Goal: Find specific page/section: Find specific page/section

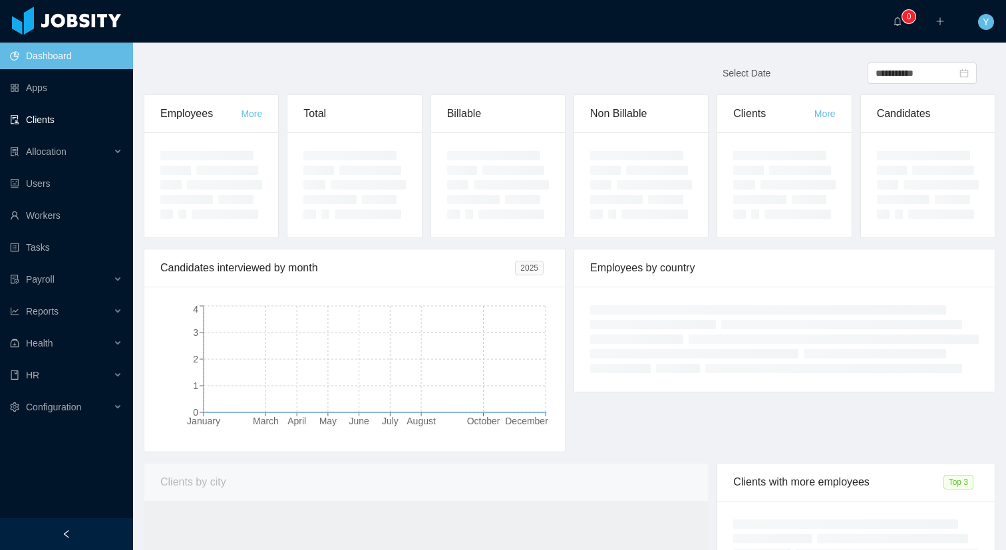
click at [10, 126] on link "Clients" at bounding box center [66, 120] width 112 height 27
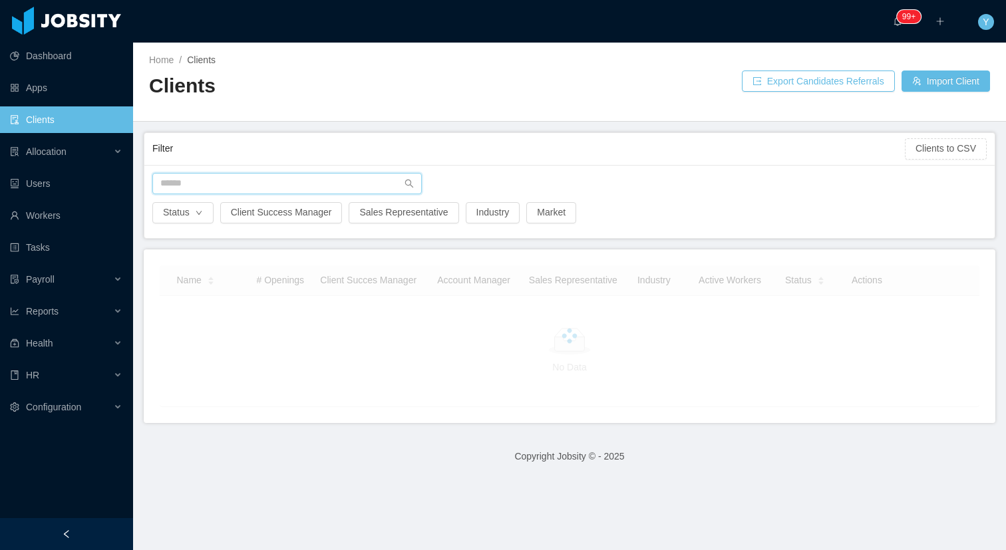
click at [240, 184] on input "text" at bounding box center [287, 183] width 270 height 21
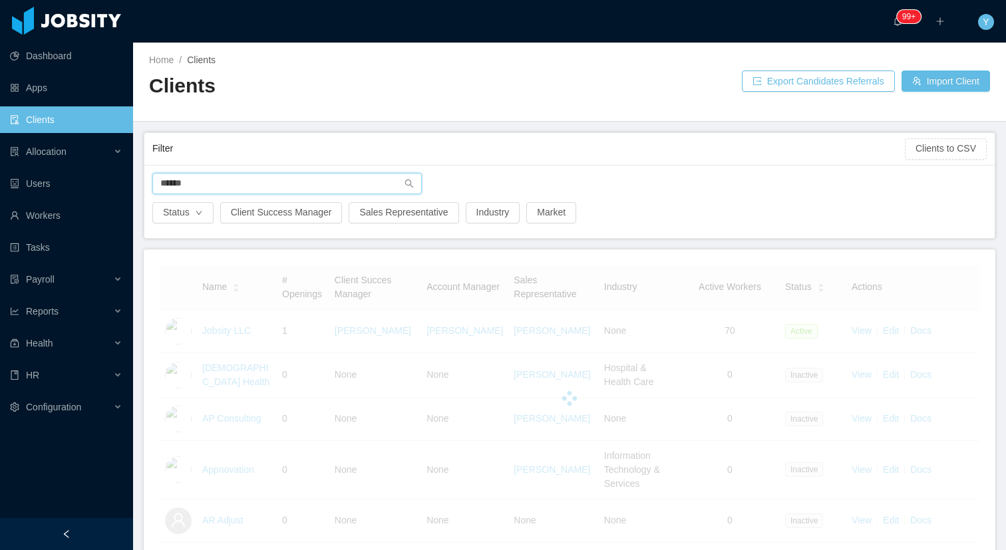
type input "*******"
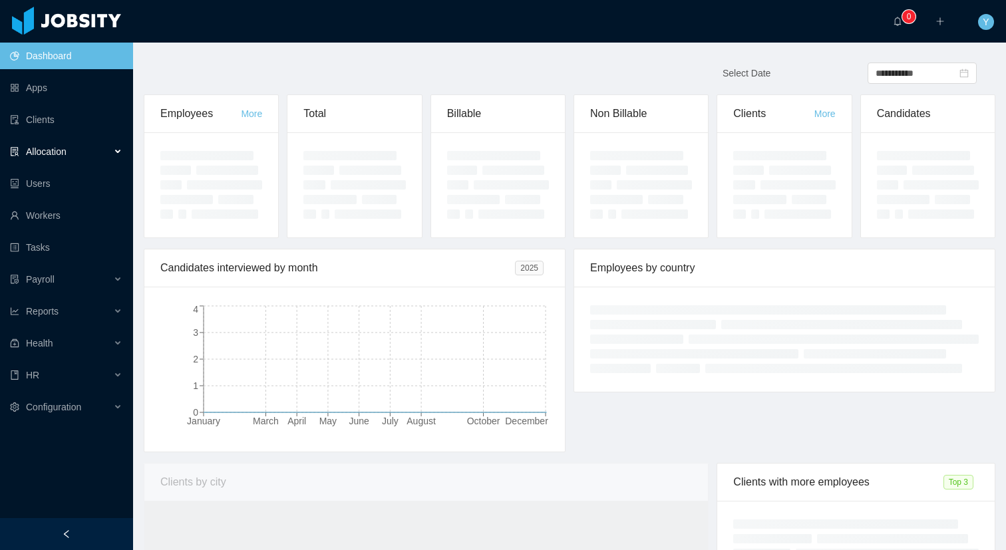
click at [45, 156] on span "Allocation" at bounding box center [46, 151] width 41 height 11
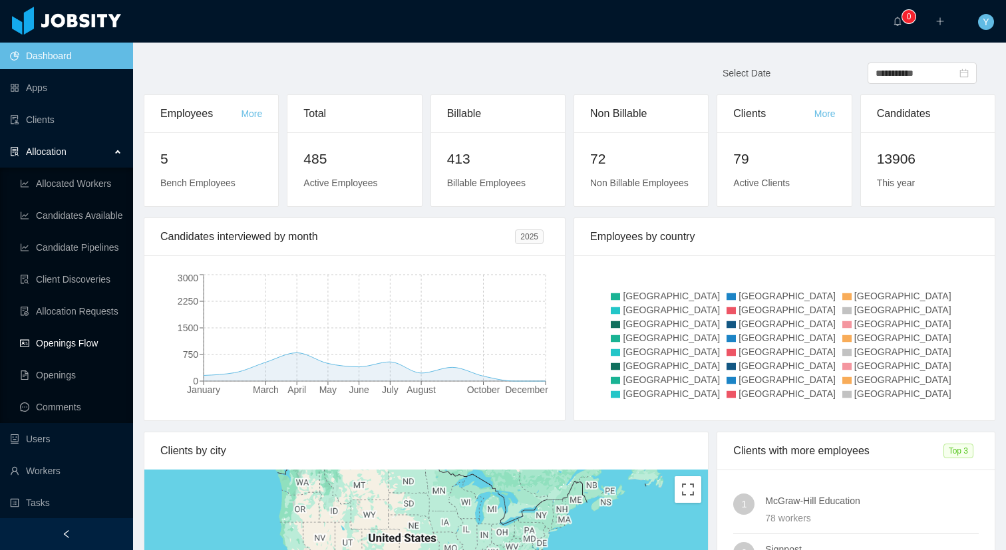
click at [33, 337] on link "Openings Flow" at bounding box center [71, 343] width 103 height 27
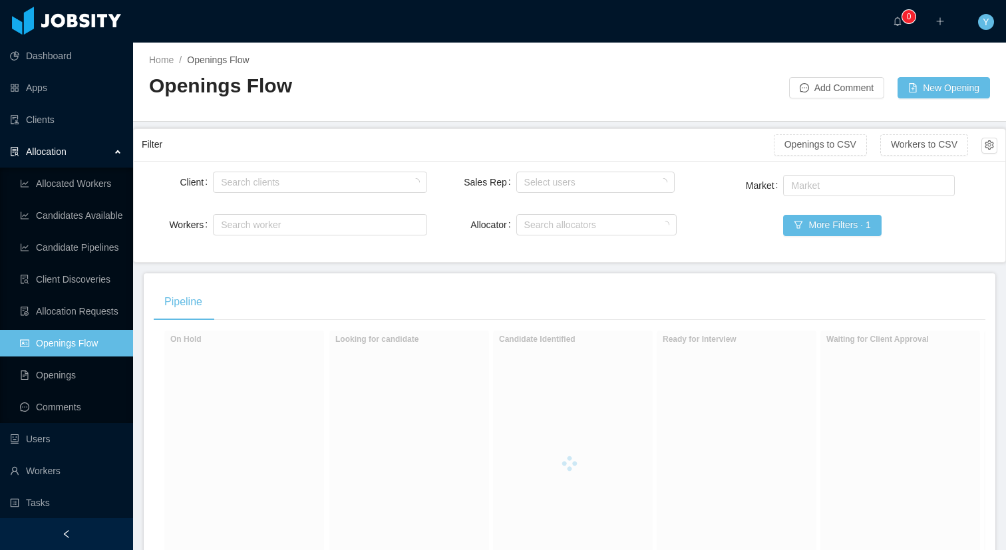
click at [256, 170] on div "Search clients" at bounding box center [320, 182] width 214 height 27
click at [241, 185] on div "Search clients" at bounding box center [317, 182] width 192 height 13
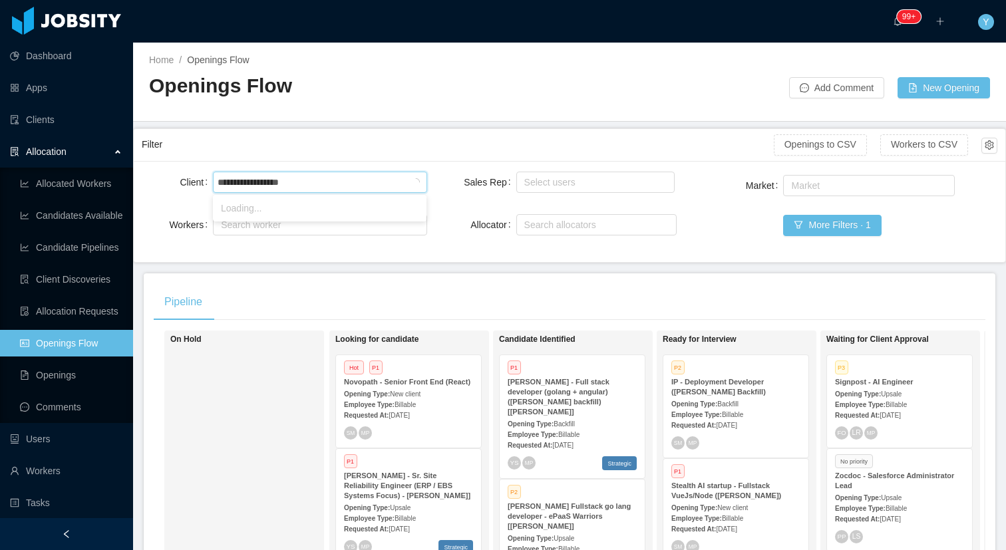
type input "**********"
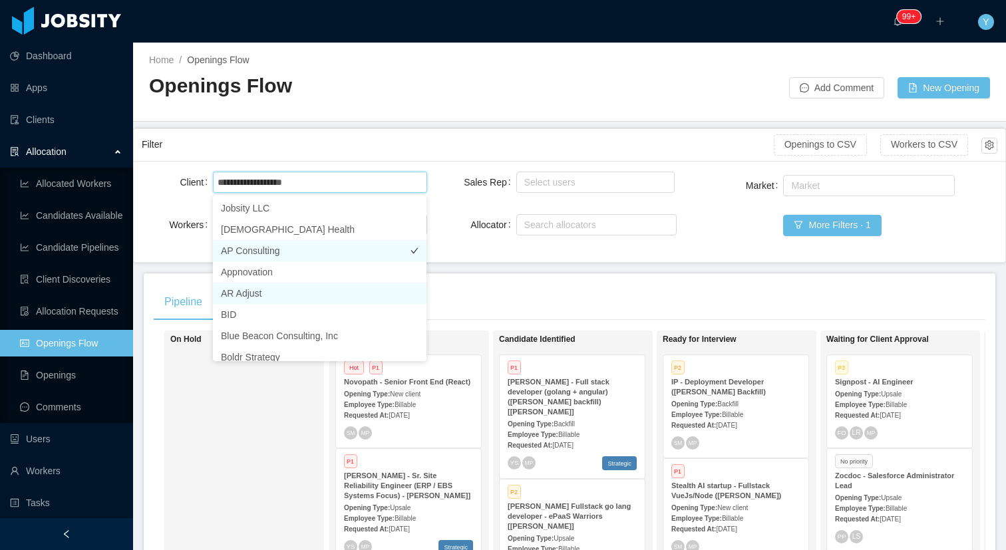
scroll to position [3, 0]
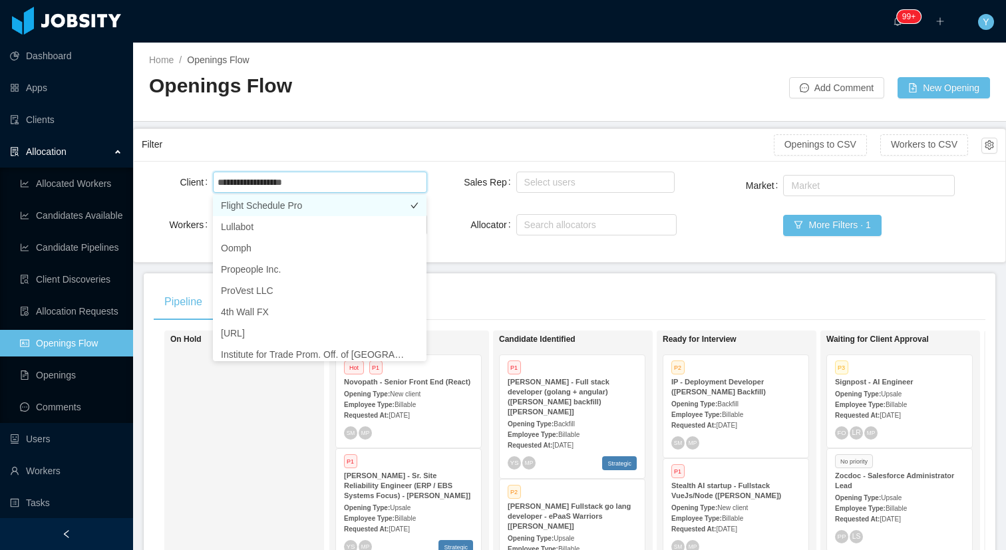
click at [318, 206] on li "Flight Schedule Pro" at bounding box center [320, 205] width 214 height 21
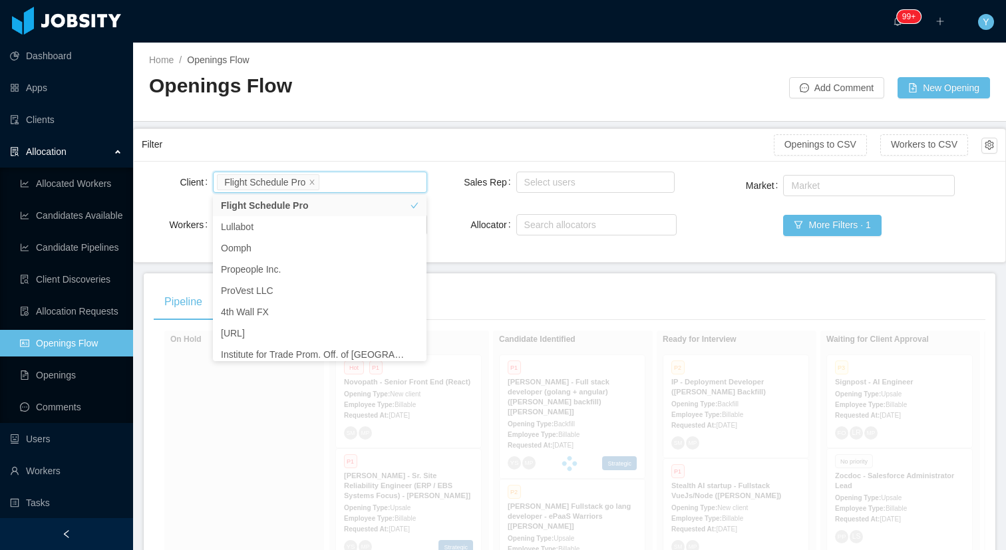
click at [529, 308] on div "Pipeline" at bounding box center [570, 302] width 832 height 37
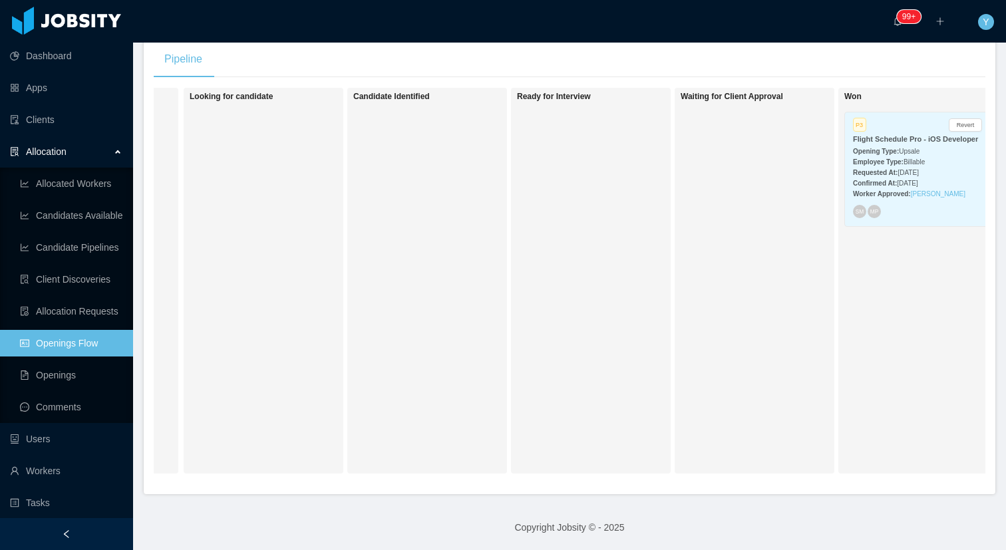
scroll to position [0, 343]
